Goal: Download file/media

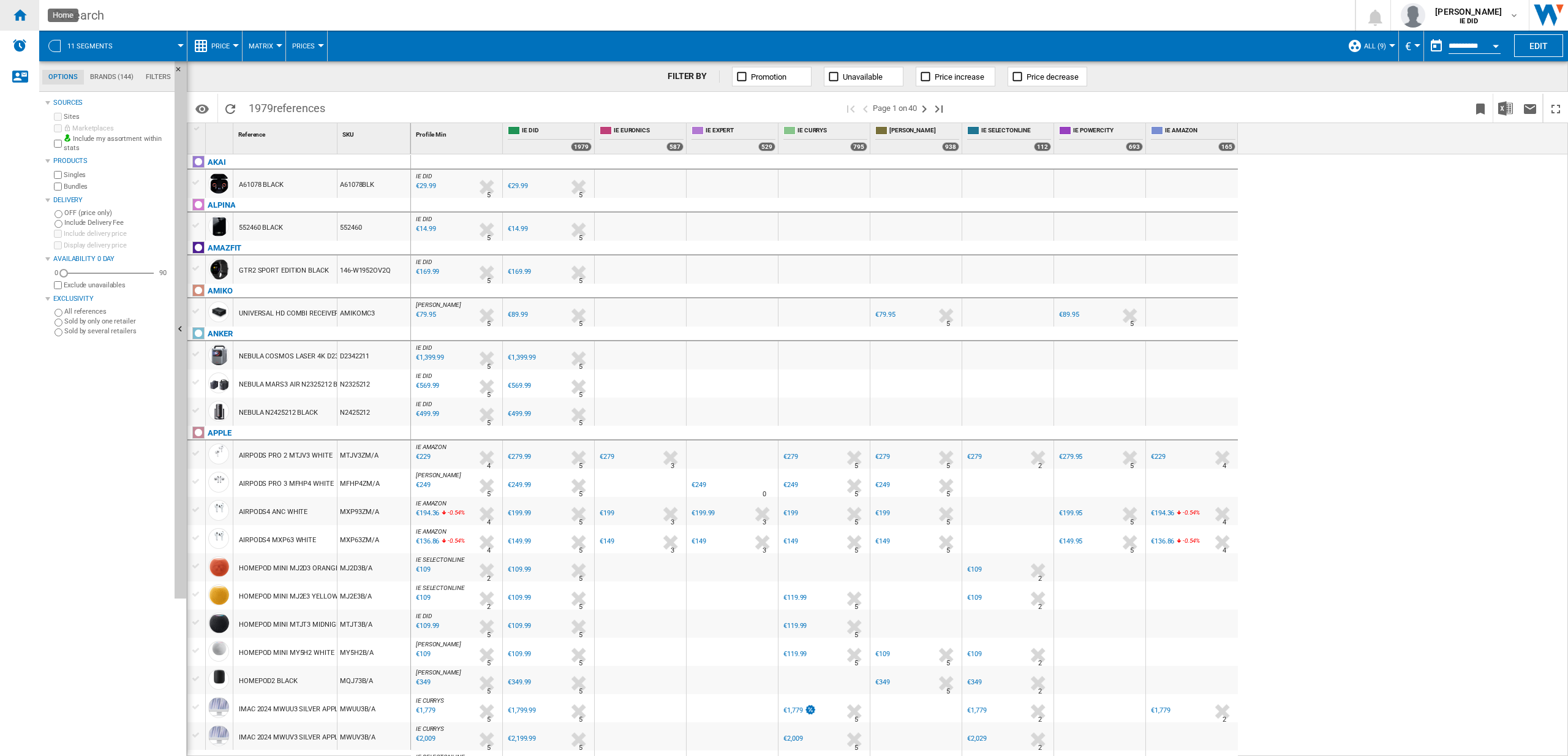
click at [16, 19] on ng-md-icon "Home" at bounding box center [19, 15] width 15 height 15
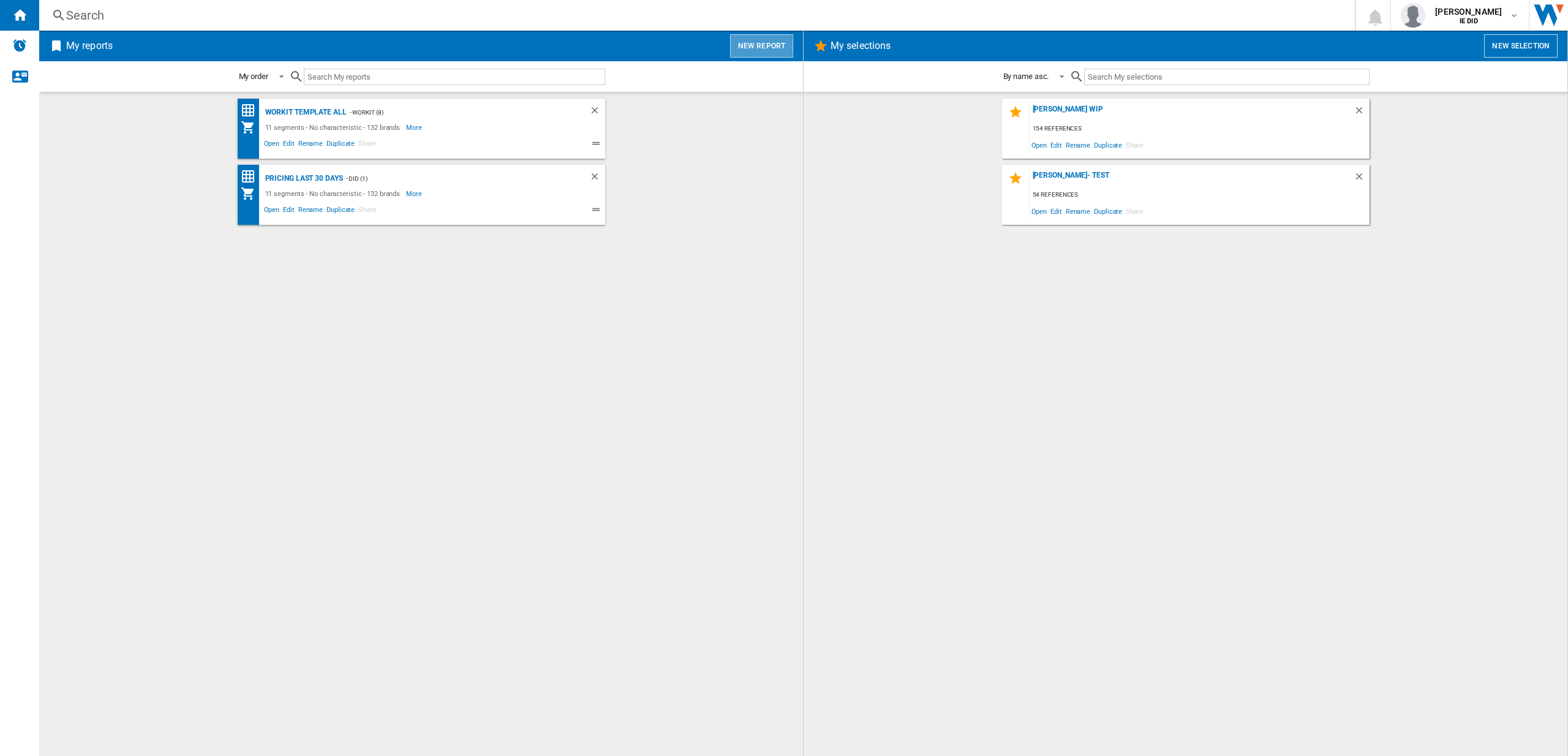
click at [740, 46] on button "New report" at bounding box center [761, 46] width 63 height 23
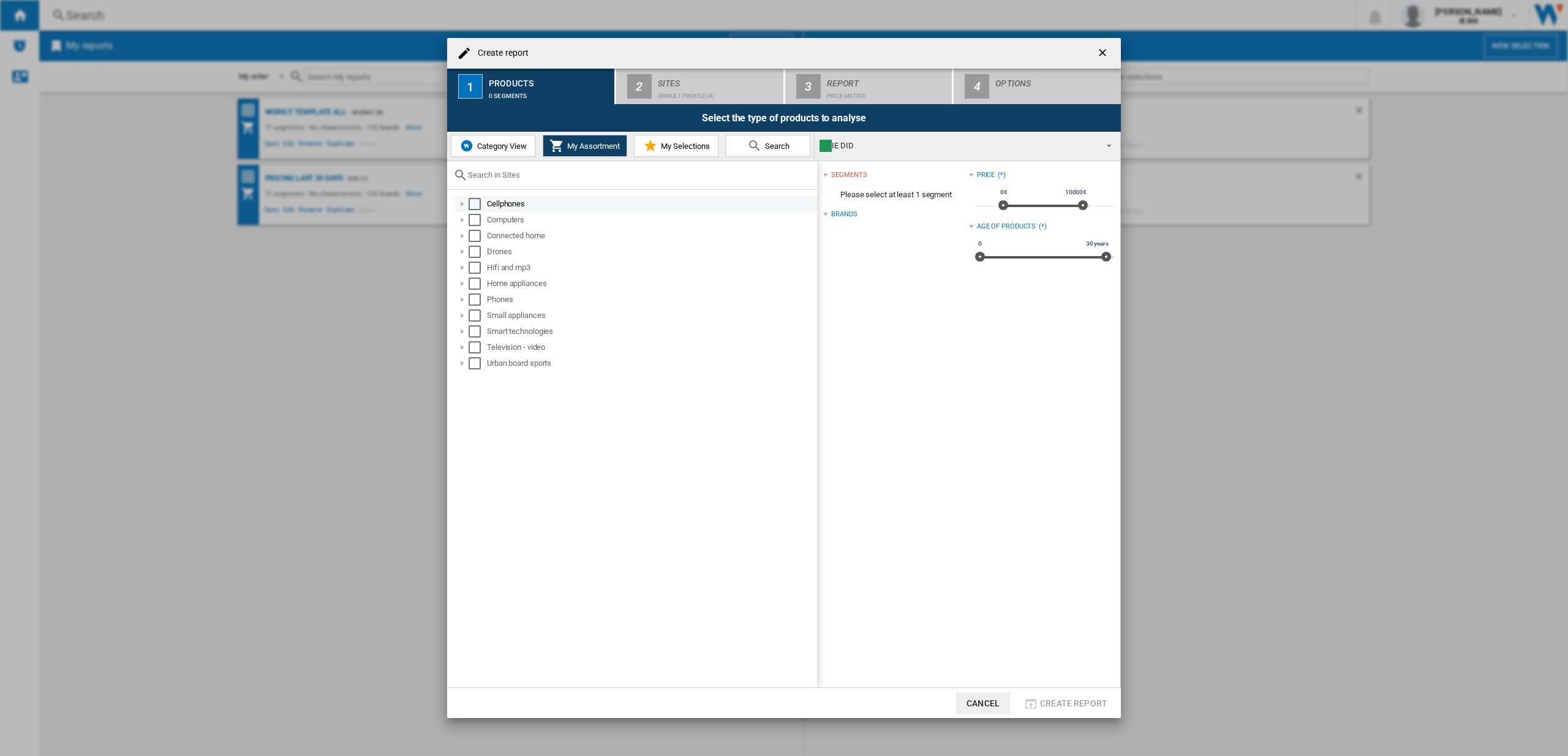
click at [475, 205] on div "Select" at bounding box center [474, 204] width 13 height 13
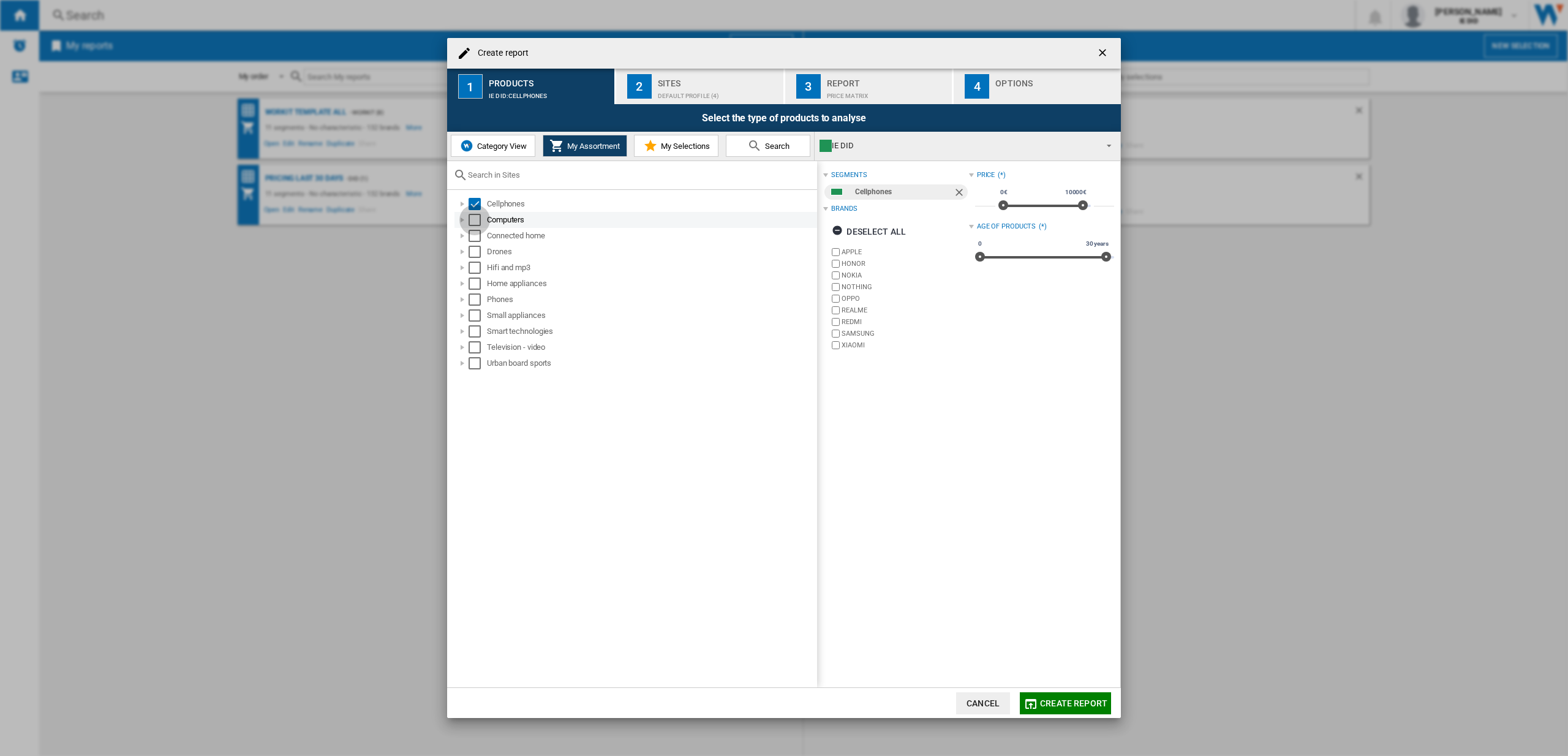
click at [478, 220] on div "Select" at bounding box center [474, 219] width 13 height 13
click at [478, 234] on div "Select" at bounding box center [474, 236] width 13 height 13
drag, startPoint x: 477, startPoint y: 245, endPoint x: 478, endPoint y: 252, distance: 7.1
click at [477, 245] on div "Select" at bounding box center [474, 251] width 13 height 13
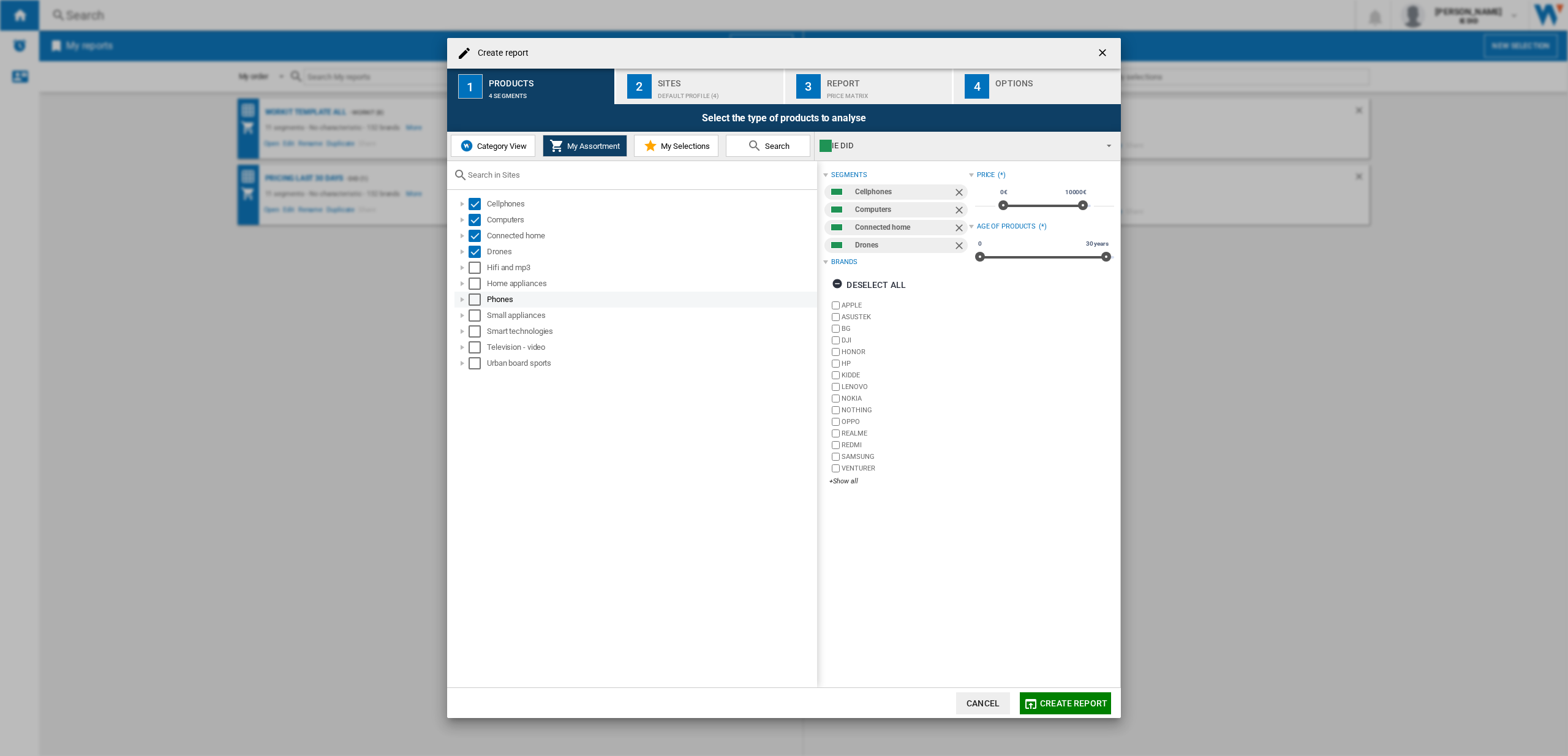
drag, startPoint x: 475, startPoint y: 266, endPoint x: 472, endPoint y: 293, distance: 27.2
click at [475, 267] on div "Select" at bounding box center [474, 268] width 13 height 13
drag, startPoint x: 478, startPoint y: 282, endPoint x: 478, endPoint y: 299, distance: 17.0
click at [478, 282] on div "Select" at bounding box center [474, 283] width 13 height 13
drag, startPoint x: 478, startPoint y: 299, endPoint x: 475, endPoint y: 309, distance: 10.4
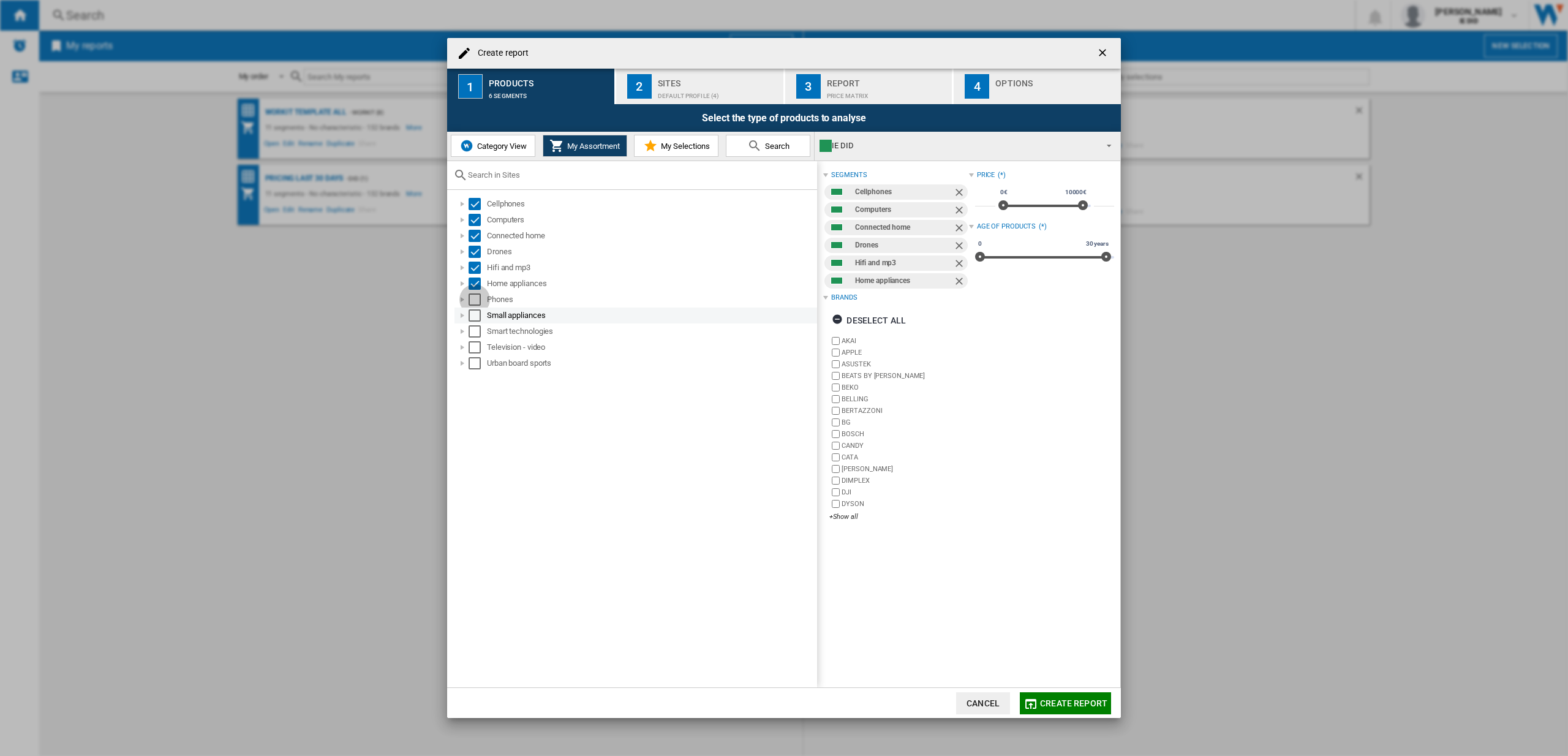
click at [478, 299] on div "Select" at bounding box center [474, 299] width 13 height 13
click at [476, 318] on div "Select" at bounding box center [474, 315] width 13 height 13
click at [473, 331] on div "Select" at bounding box center [474, 331] width 13 height 13
drag, startPoint x: 471, startPoint y: 346, endPoint x: 475, endPoint y: 359, distance: 13.6
click at [471, 347] on div "Select" at bounding box center [474, 347] width 13 height 13
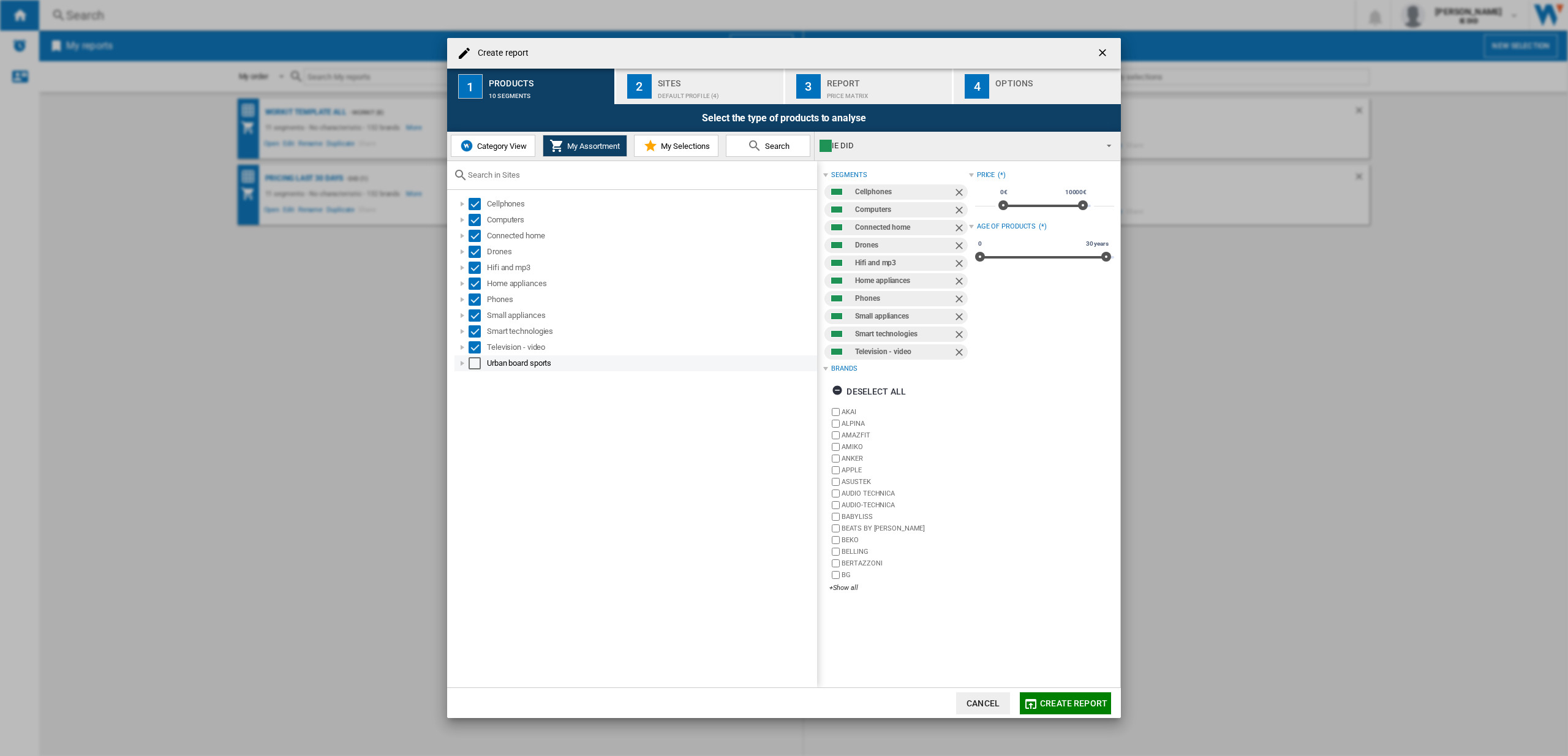
click at [478, 361] on div "Select" at bounding box center [474, 362] width 13 height 13
click at [987, 708] on button "Cancel" at bounding box center [983, 703] width 54 height 22
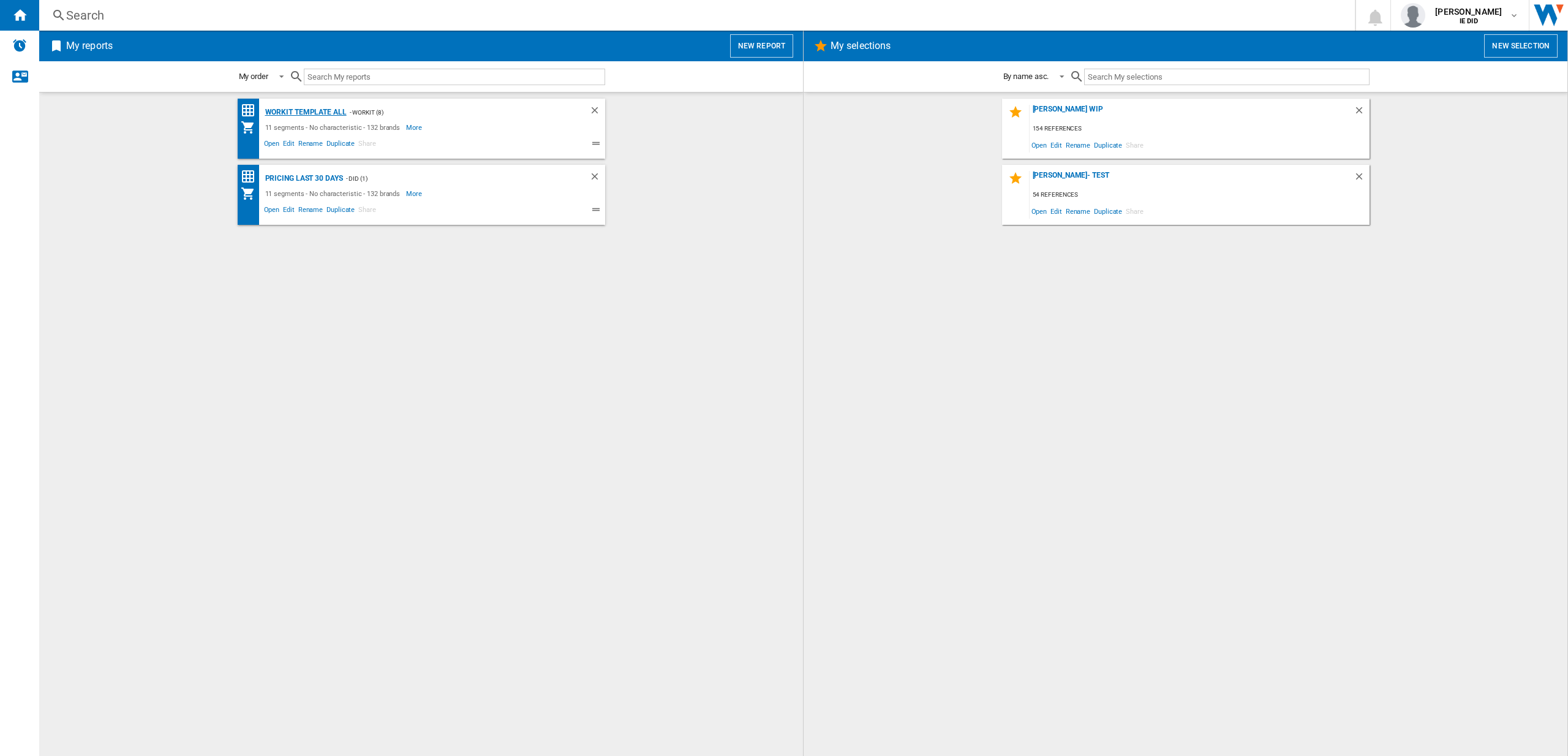
click at [332, 115] on div "Workit Template All" at bounding box center [304, 112] width 84 height 16
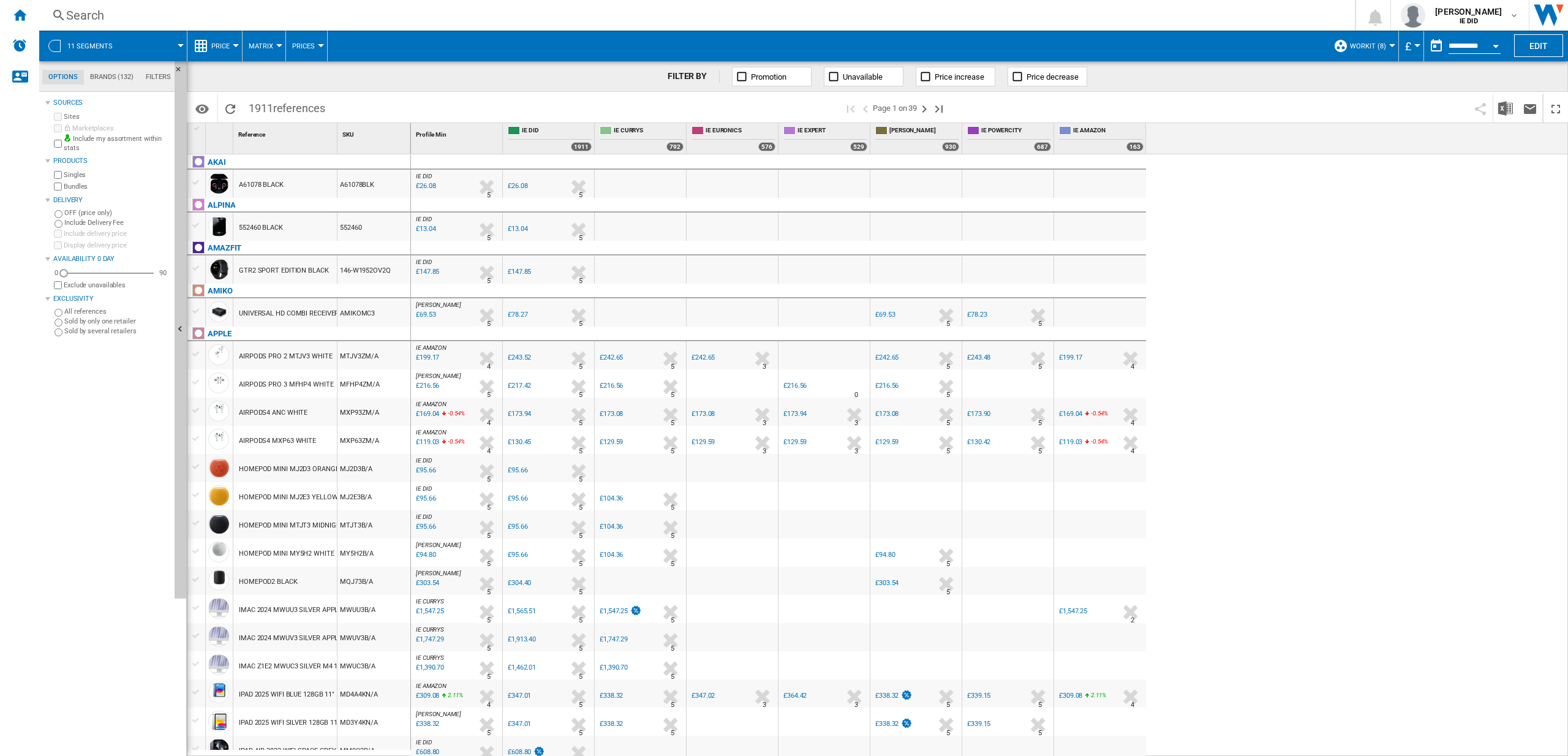
click at [1412, 47] on button "£" at bounding box center [1411, 47] width 13 height 31
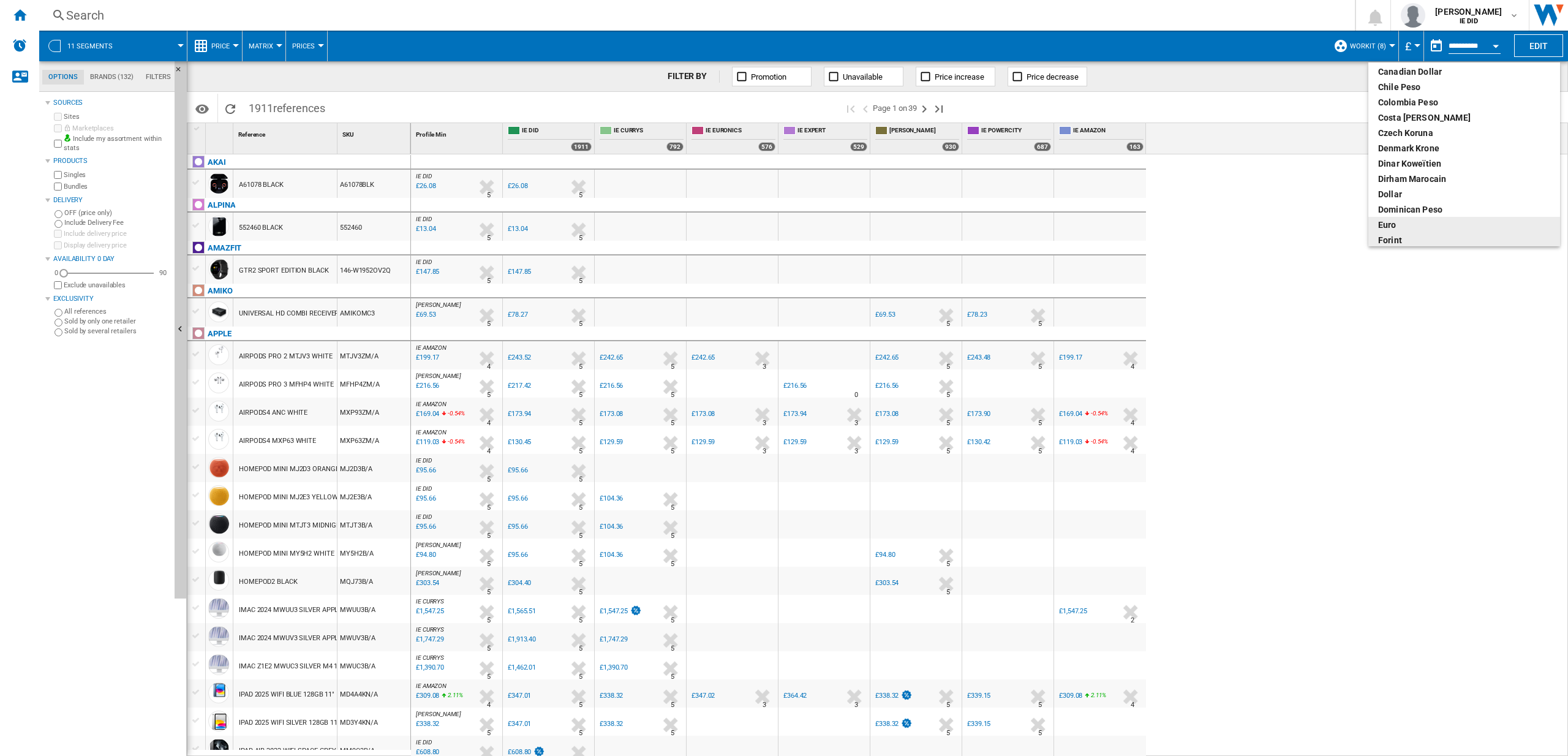
scroll to position [81, 0]
click at [1405, 226] on div "euro" at bounding box center [1465, 223] width 173 height 13
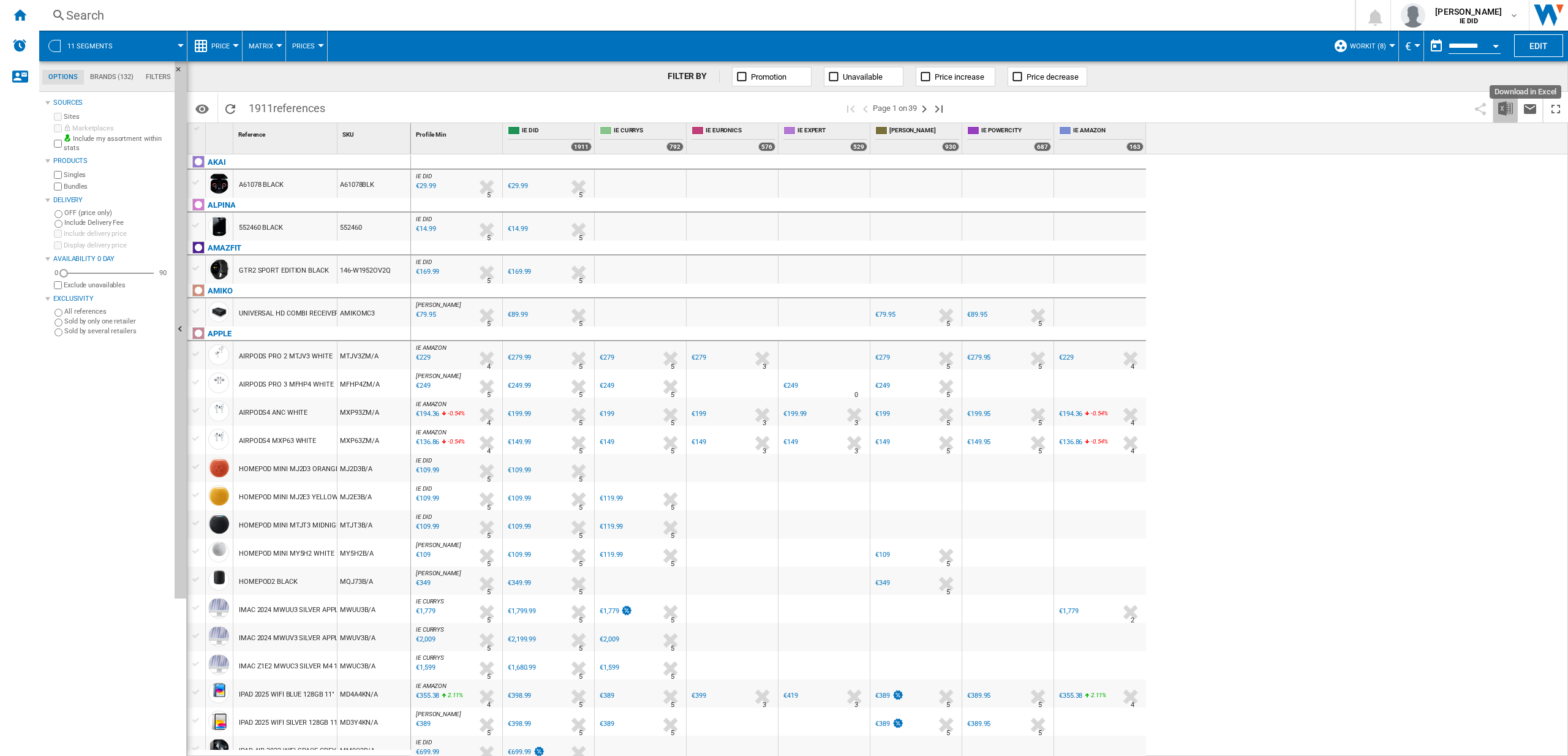
click at [1506, 108] on img "Download in Excel" at bounding box center [1505, 108] width 15 height 15
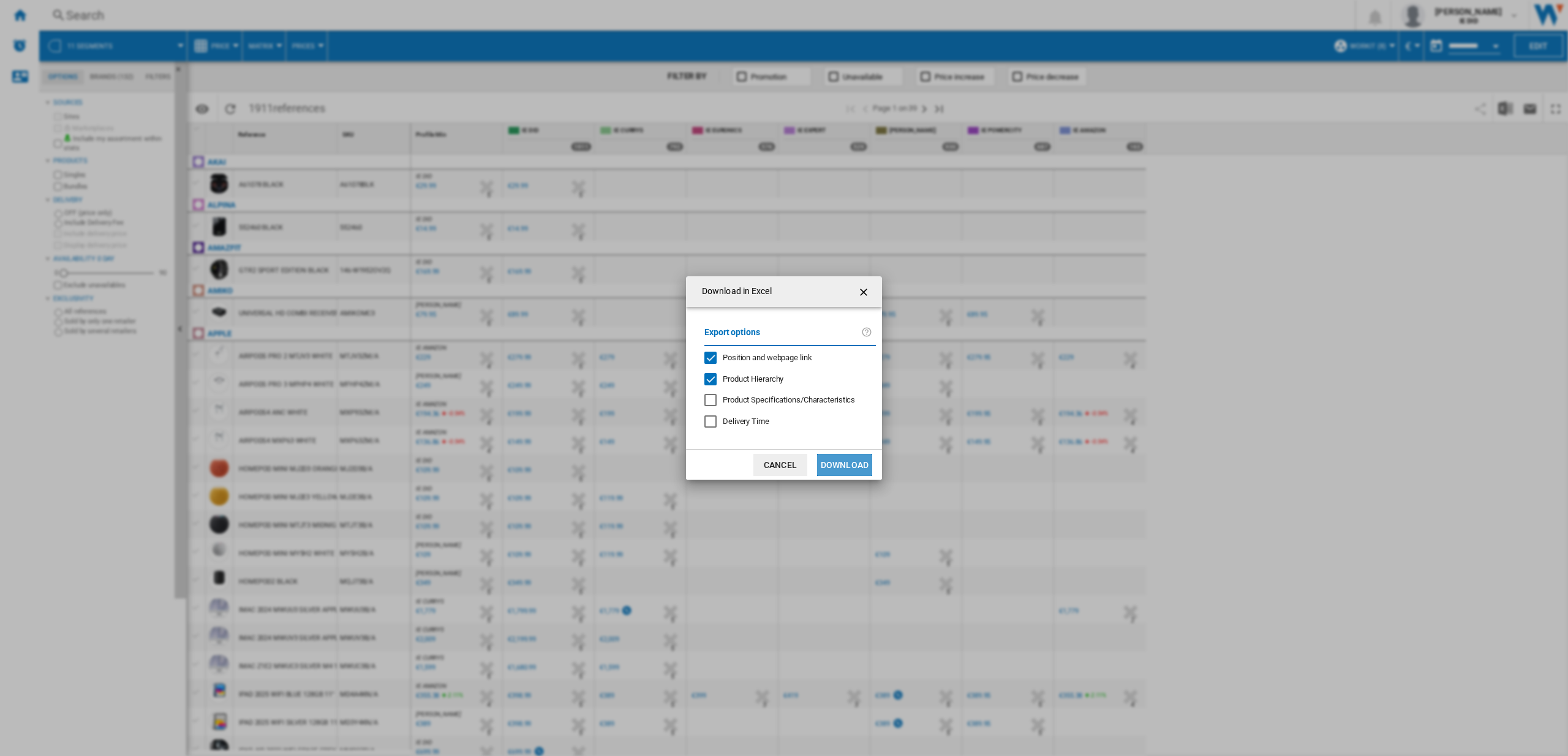
click at [835, 462] on button "Download" at bounding box center [845, 464] width 55 height 22
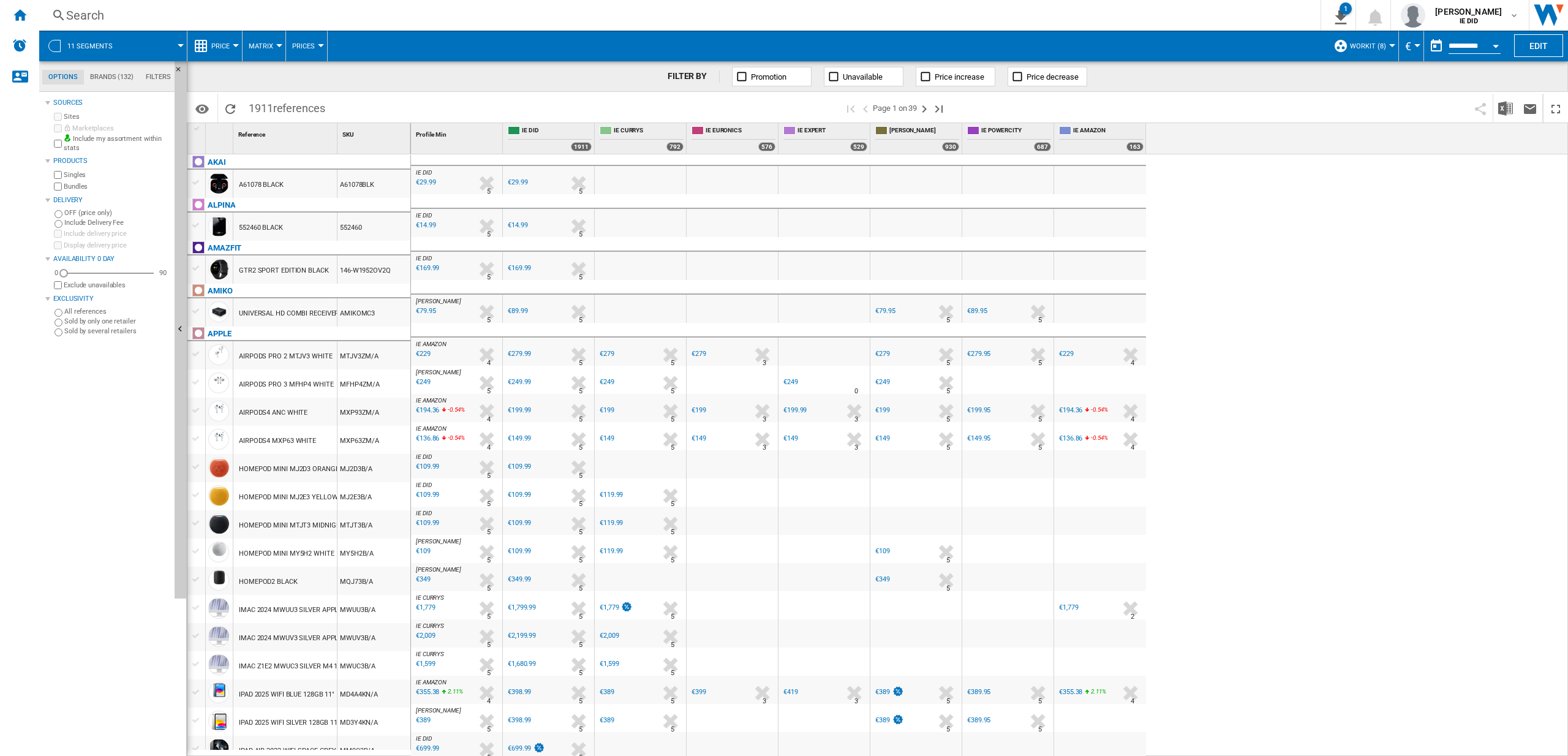
scroll to position [4, 0]
